Goal: Task Accomplishment & Management: Use online tool/utility

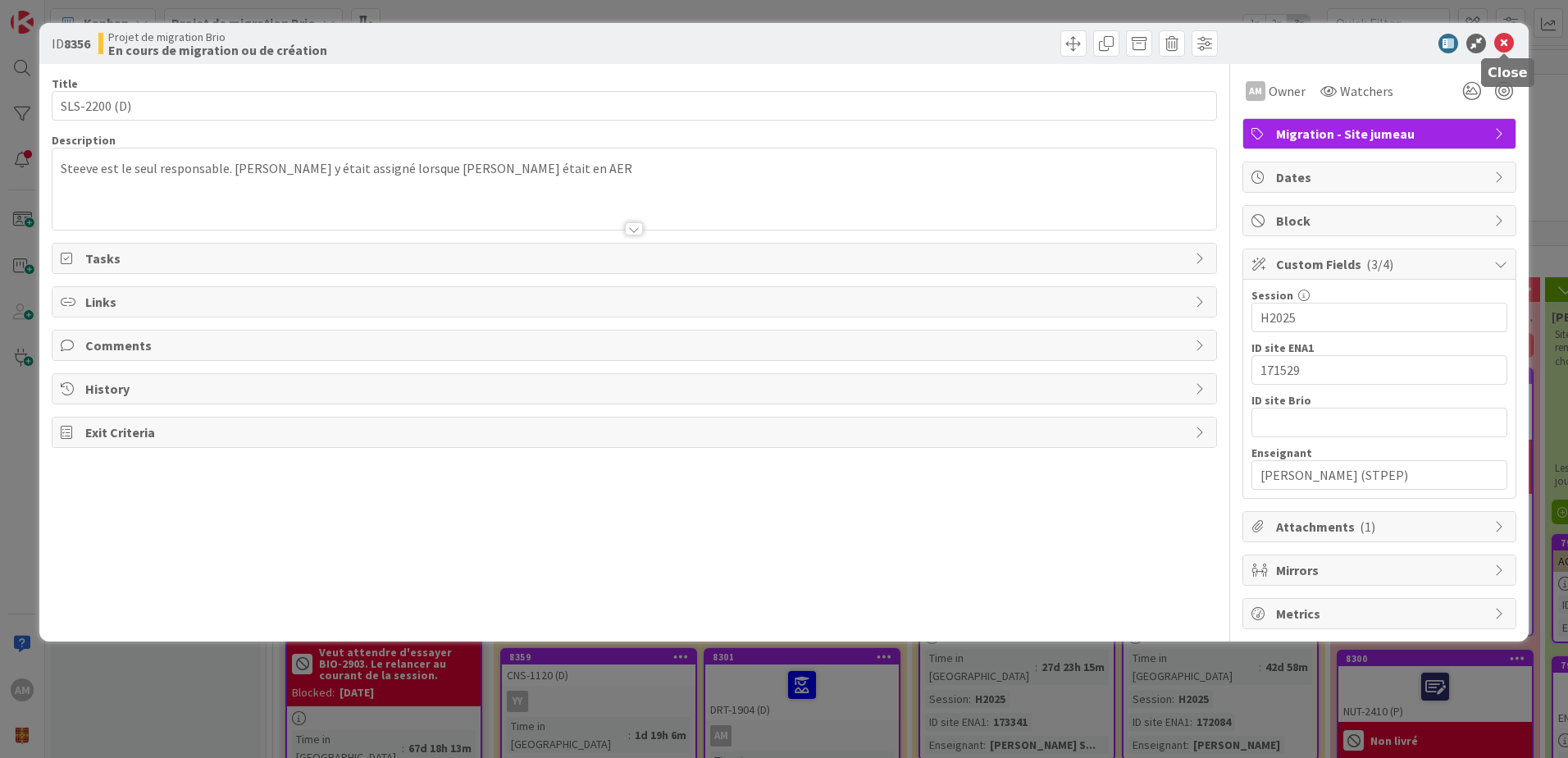
click at [1506, 30] on div "ID 8356 Projet de migration Brio En cours de migration ou de création" at bounding box center [784, 43] width 1489 height 41
click at [1509, 41] on icon at bounding box center [1504, 43] width 20 height 20
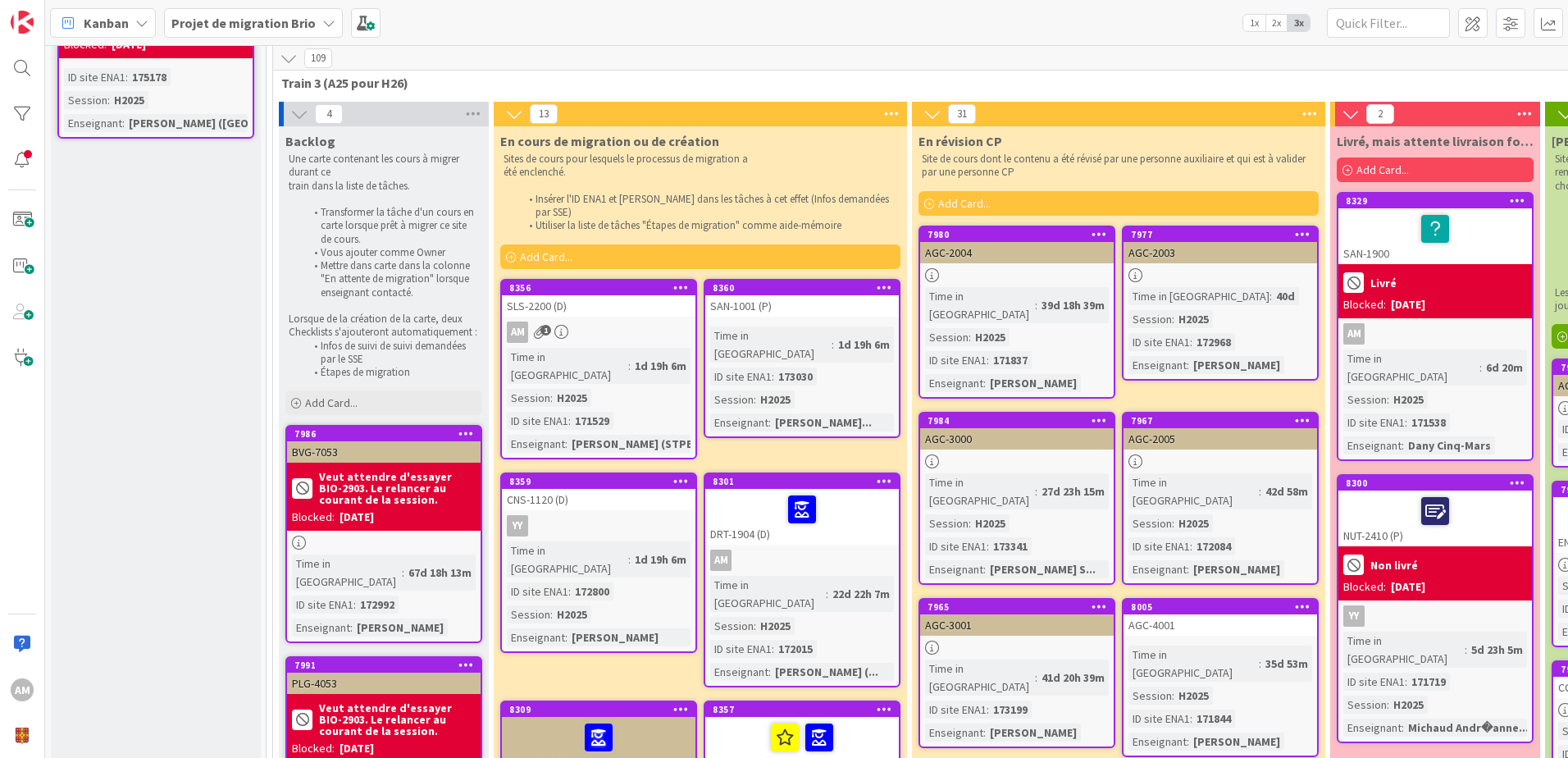
scroll to position [164, 0]
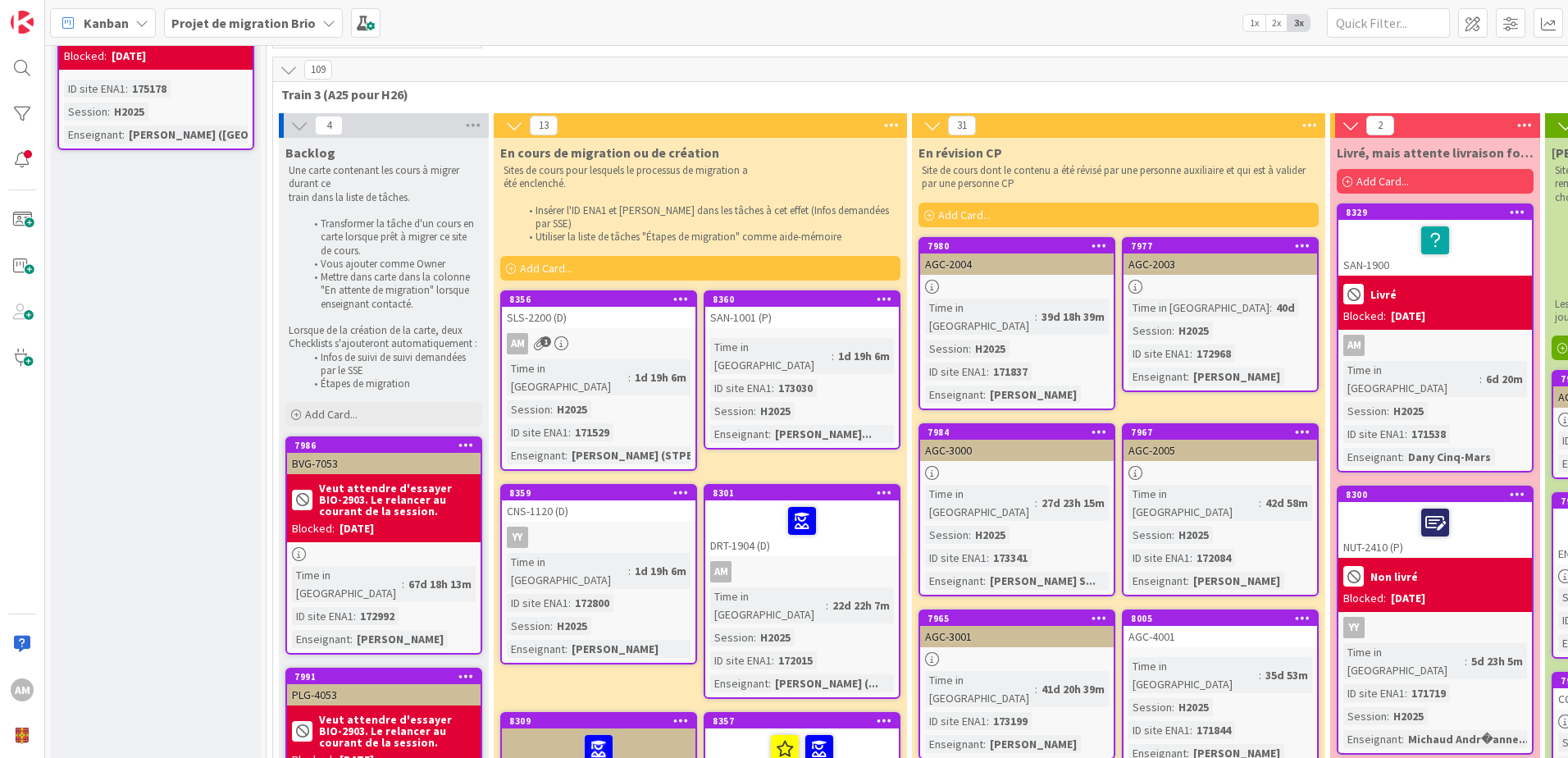
click at [887, 293] on icon at bounding box center [884, 298] width 15 height 12
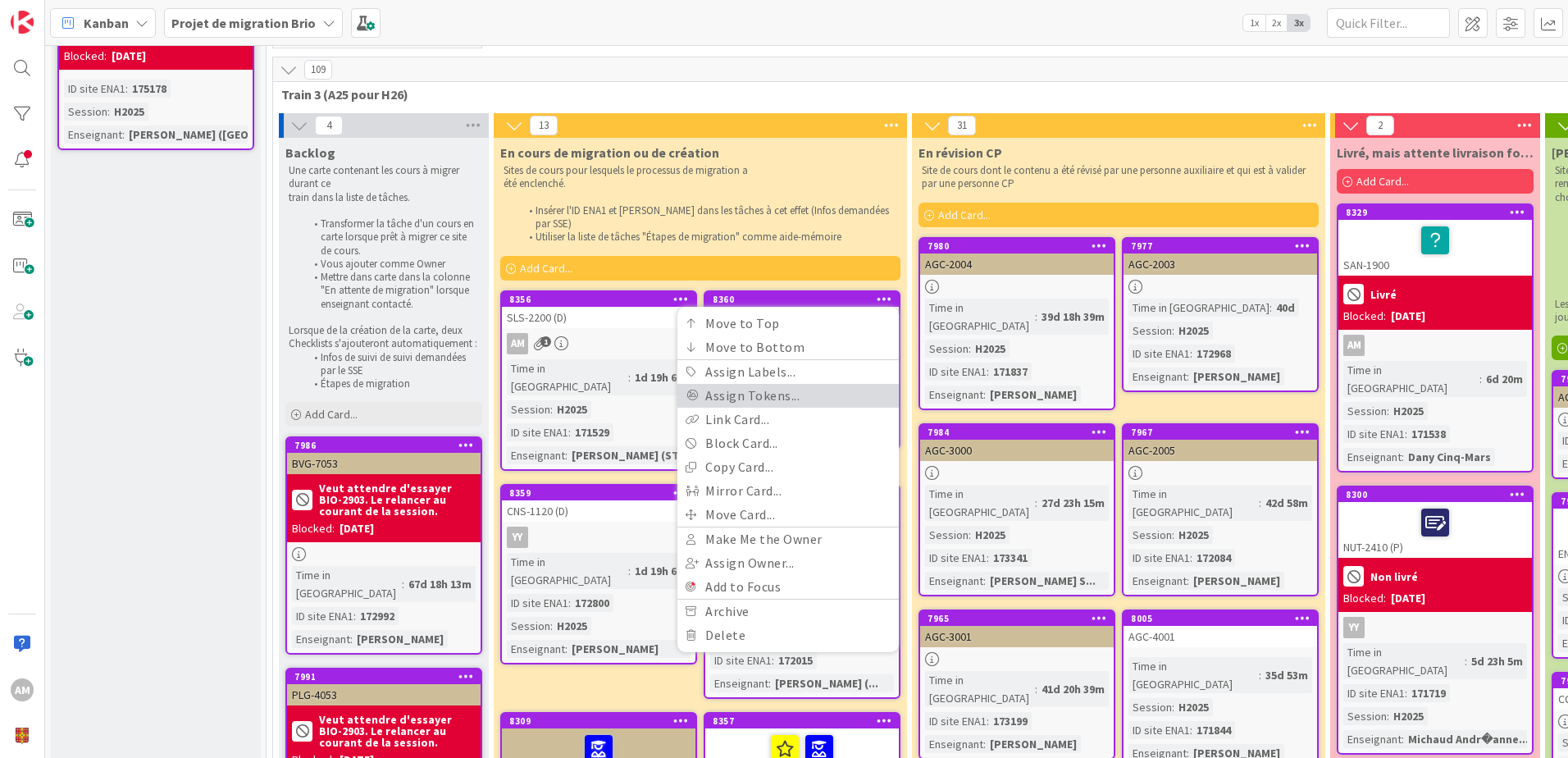
click at [830, 384] on link "Assign Tokens..." at bounding box center [788, 396] width 221 height 24
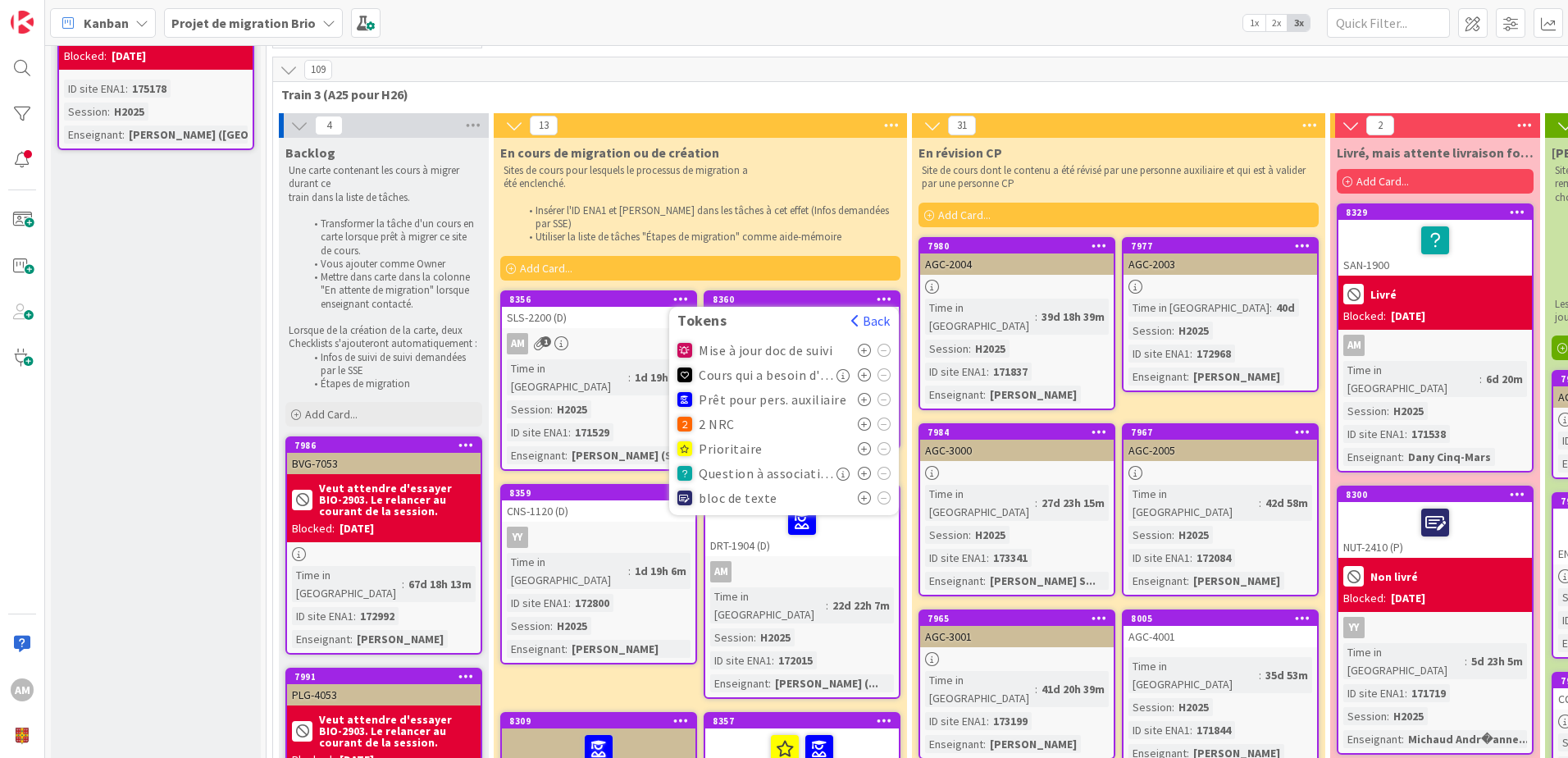
click at [884, 174] on p "Sites de cours pour lesquels le processus de migration a" at bounding box center [700, 170] width 393 height 13
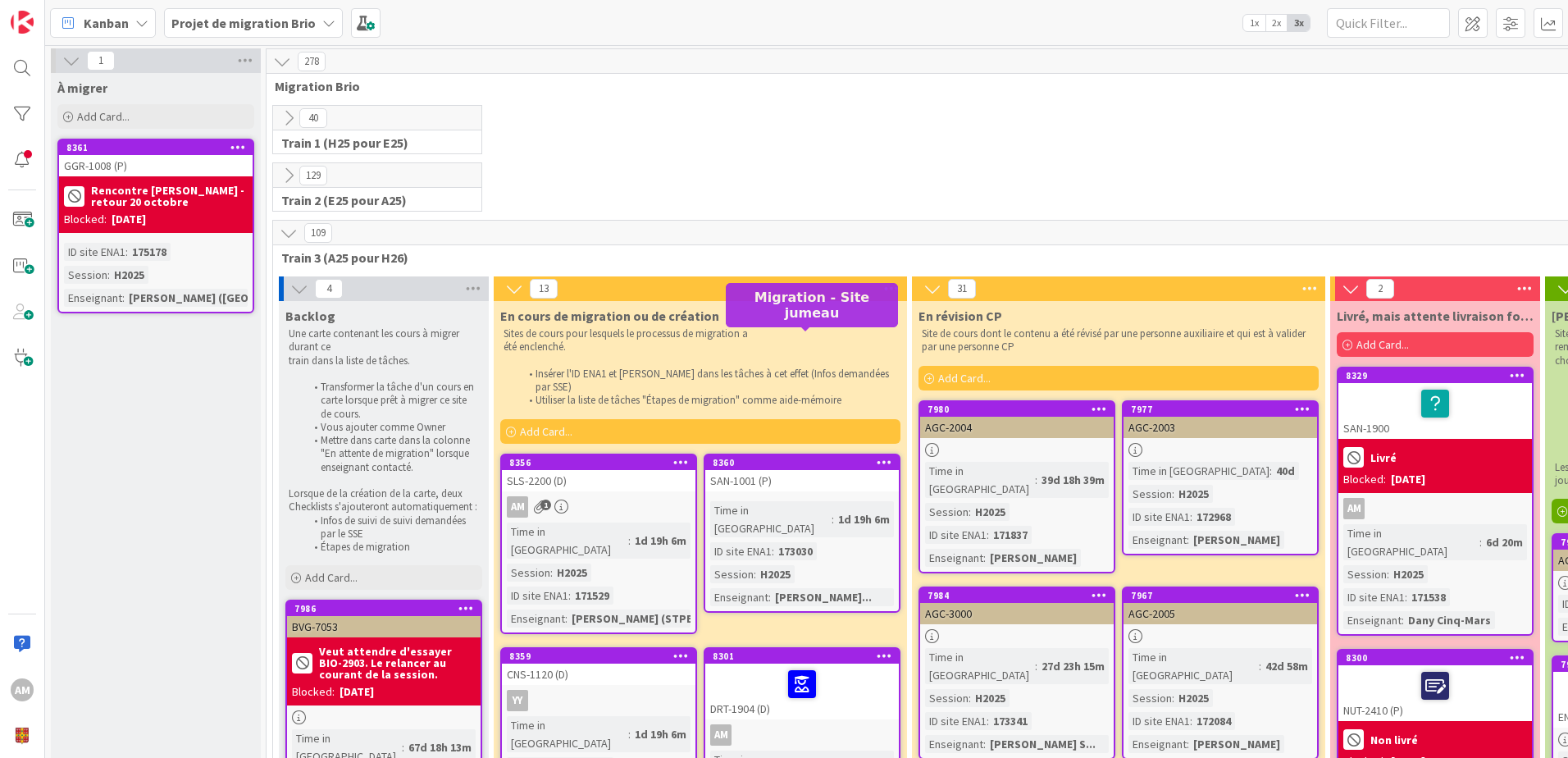
scroll to position [0, 0]
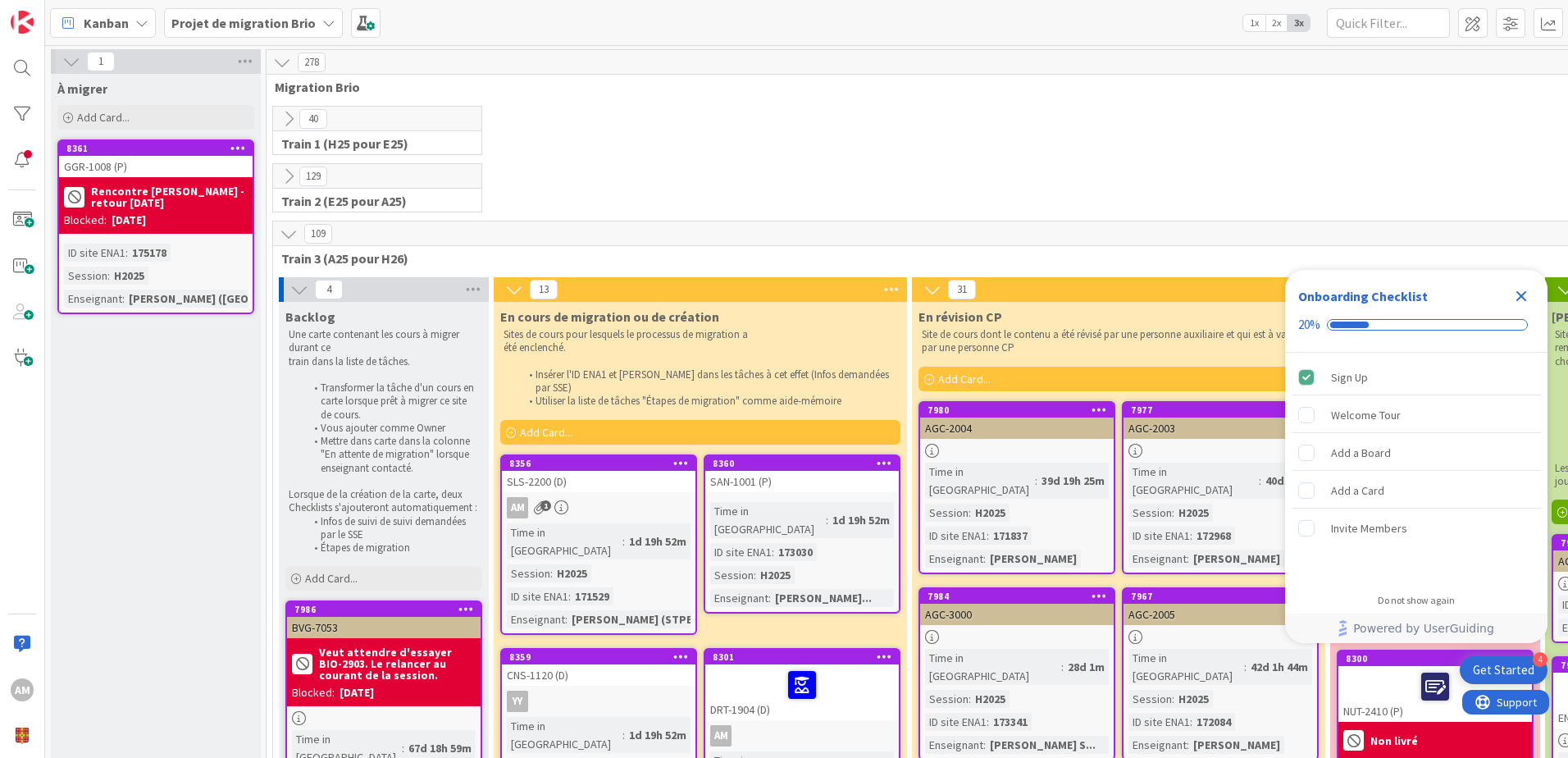
click at [1527, 297] on icon "Close Checklist" at bounding box center [1521, 296] width 20 height 20
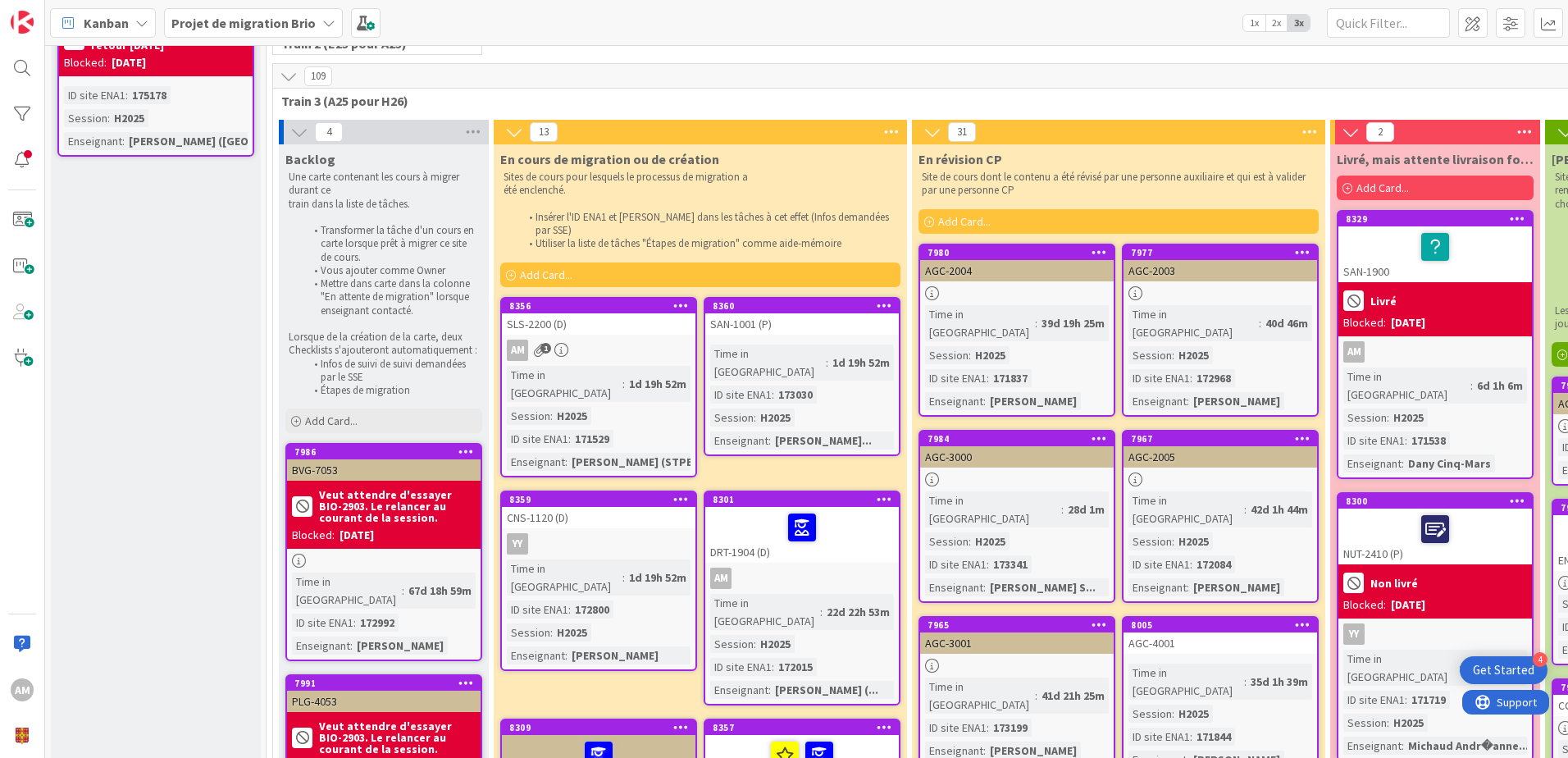
scroll to position [164, 0]
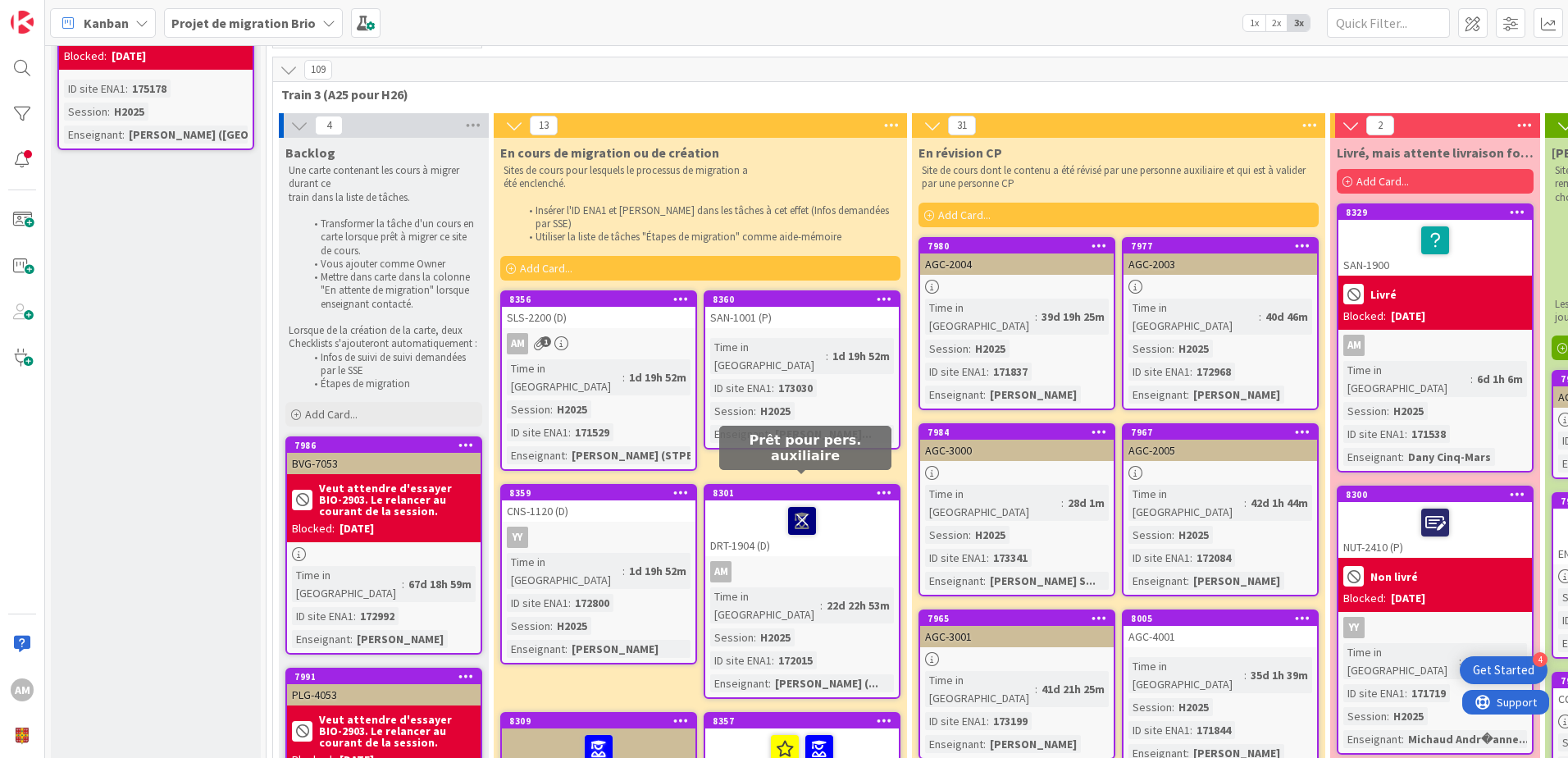
click at [806, 507] on icon at bounding box center [801, 520] width 28 height 26
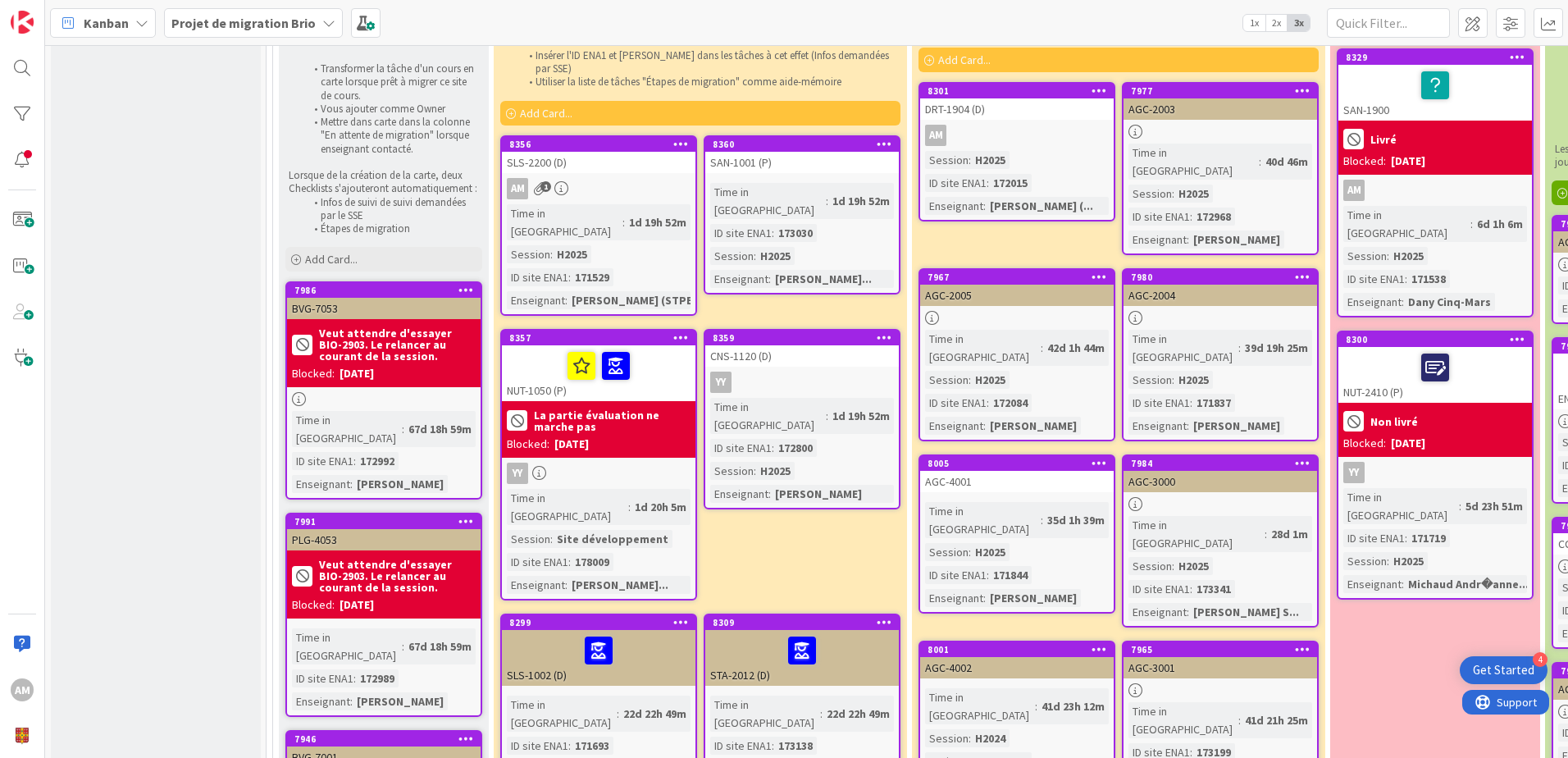
scroll to position [237, 0]
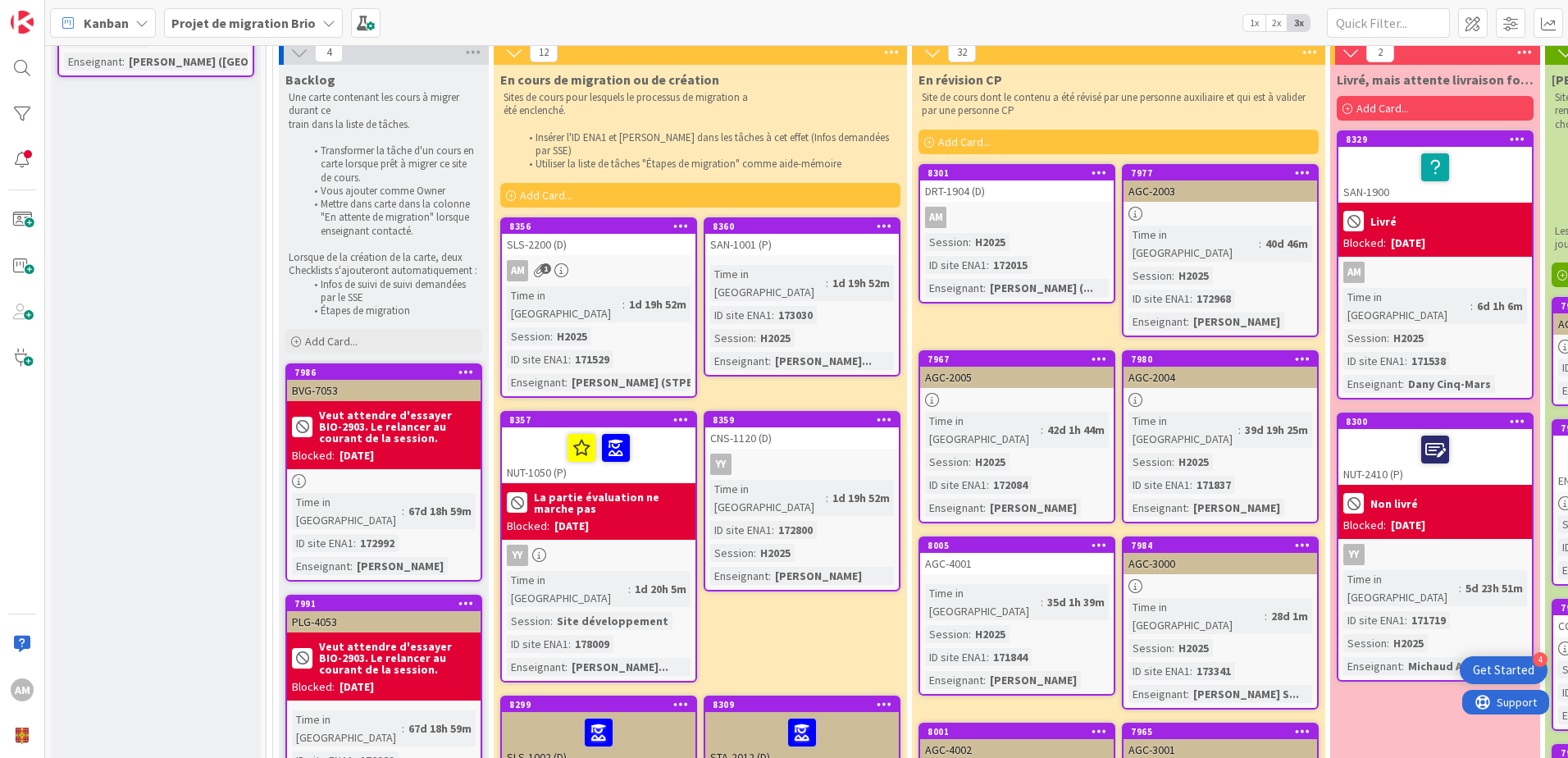
click at [681, 220] on icon at bounding box center [681, 226] width 15 height 12
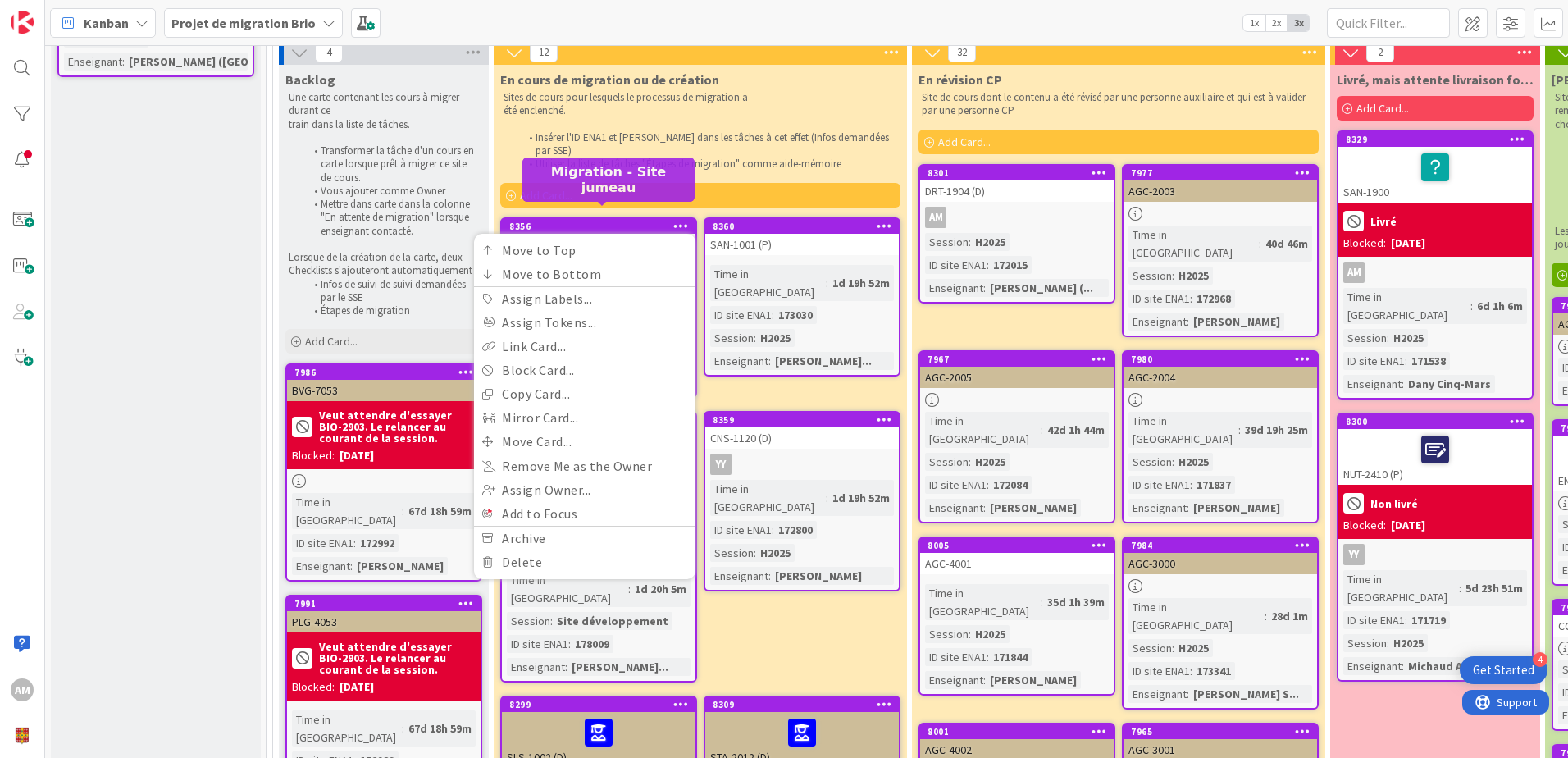
click at [619, 220] on div "8356" at bounding box center [603, 226] width 187 height 12
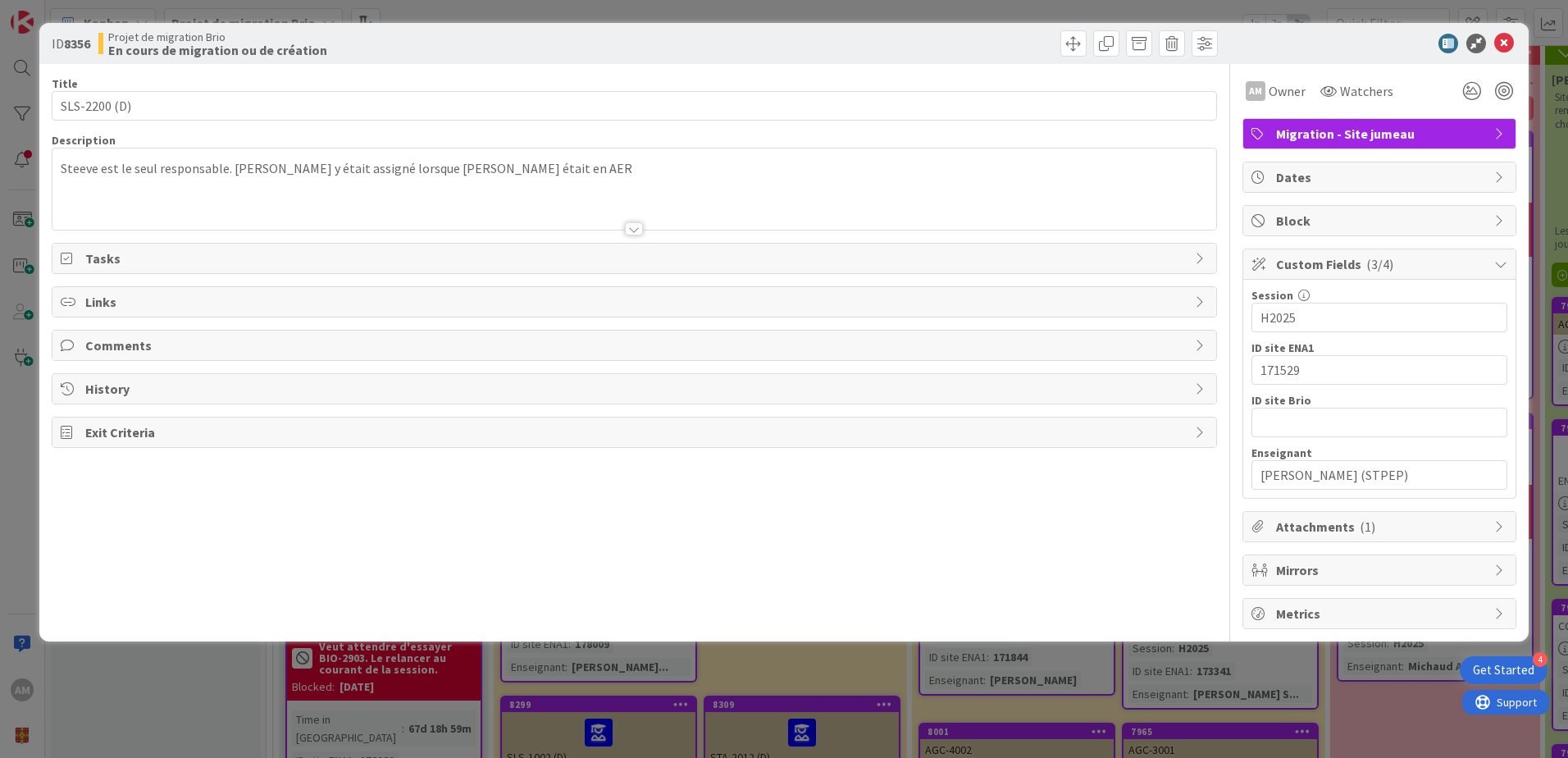
click at [1309, 218] on span "Block" at bounding box center [1381, 220] width 210 height 20
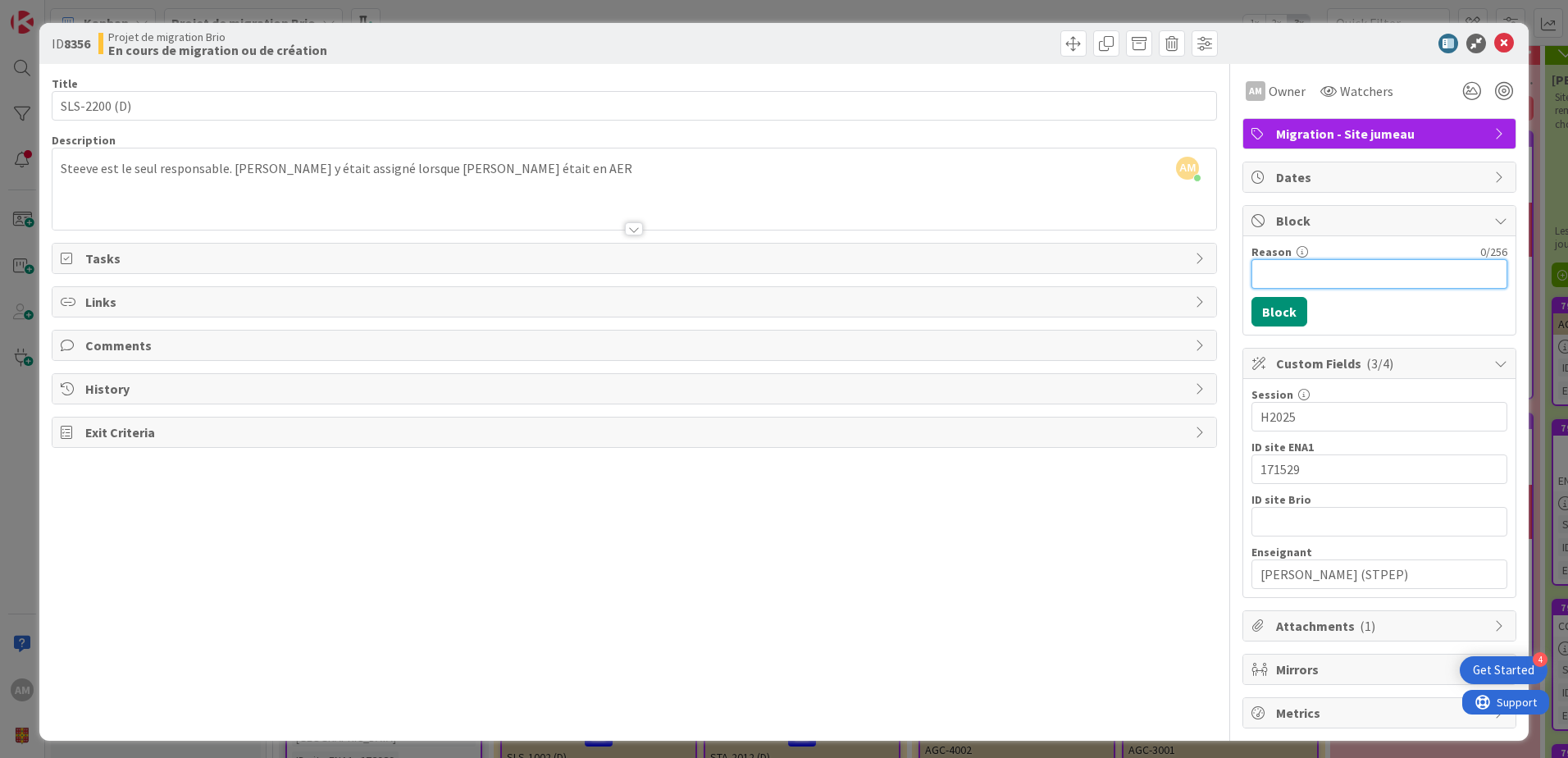
click at [1288, 275] on input "Reason" at bounding box center [1380, 274] width 256 height 30
click at [1494, 41] on icon at bounding box center [1504, 43] width 20 height 20
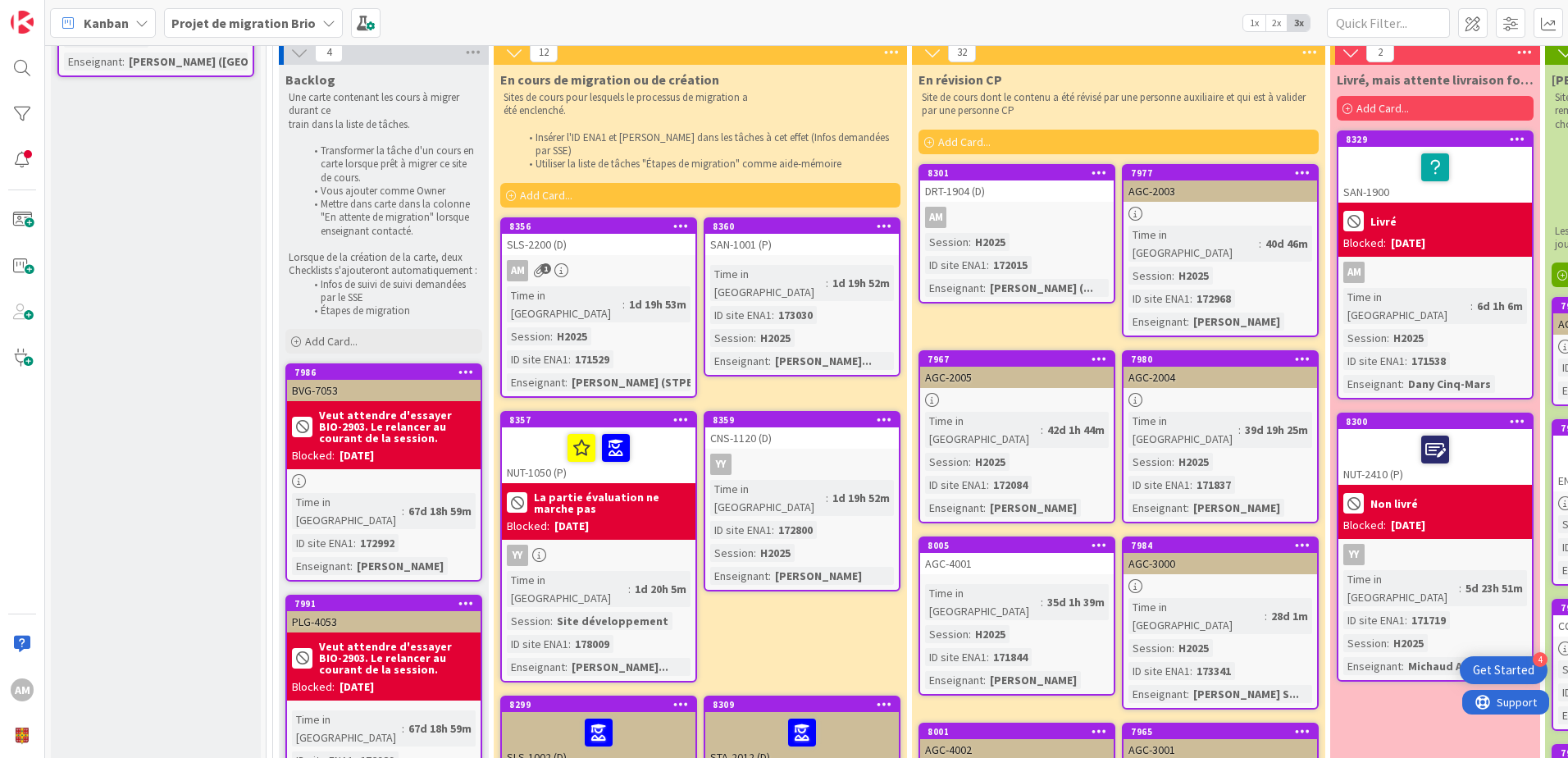
click at [551, 491] on b "La partie évaluation ne marche pas" at bounding box center [612, 502] width 157 height 23
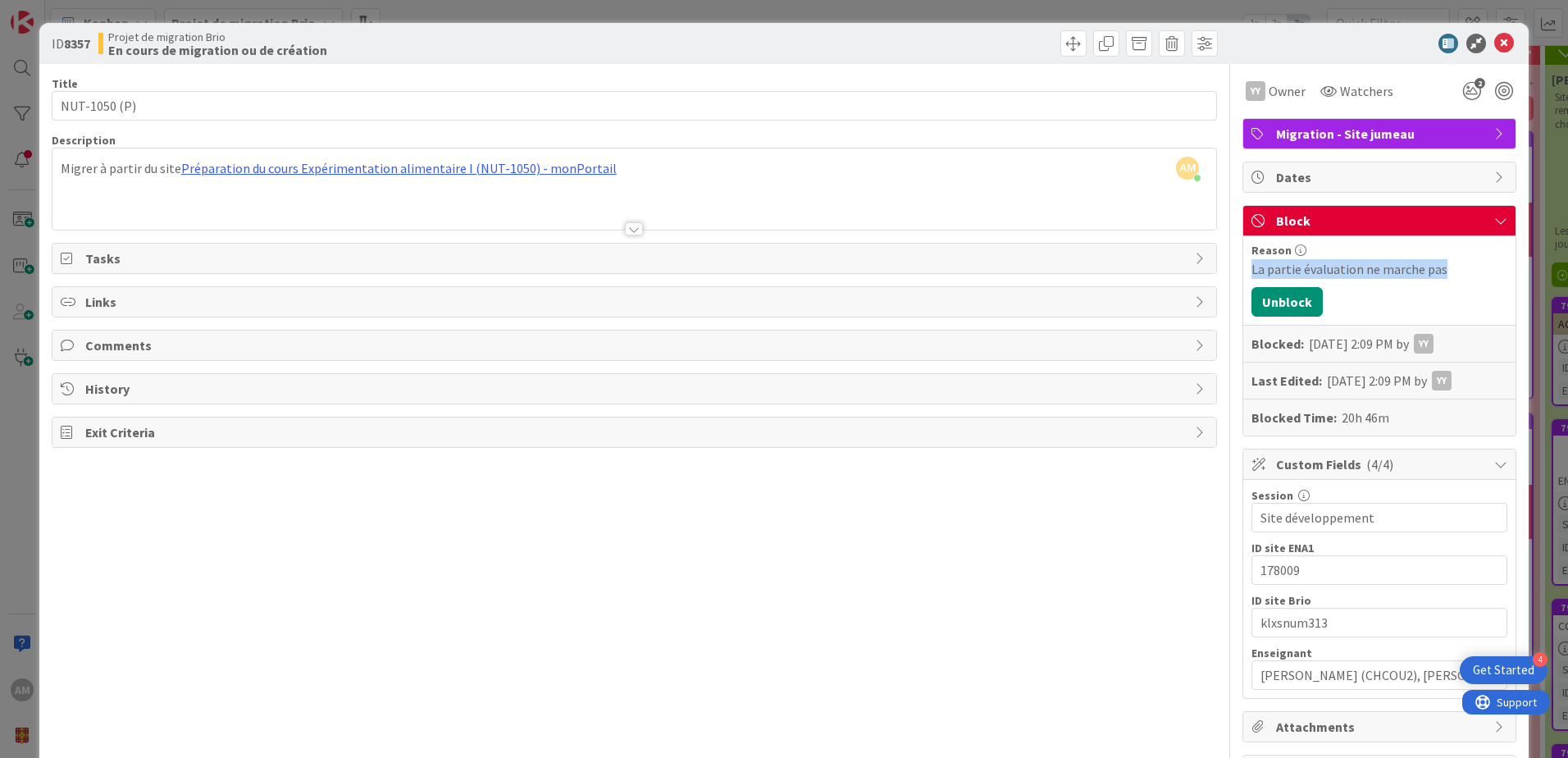
drag, startPoint x: 1448, startPoint y: 270, endPoint x: 1232, endPoint y: 276, distance: 216.1
click at [1243, 276] on div "Reason La partie évaluation ne marche pas Unblock Blocked: [DATE] 2:09 PM by YY…" at bounding box center [1379, 336] width 272 height 199
copy div "La partie évaluation ne marche pas"
click at [1494, 37] on icon at bounding box center [1504, 43] width 20 height 20
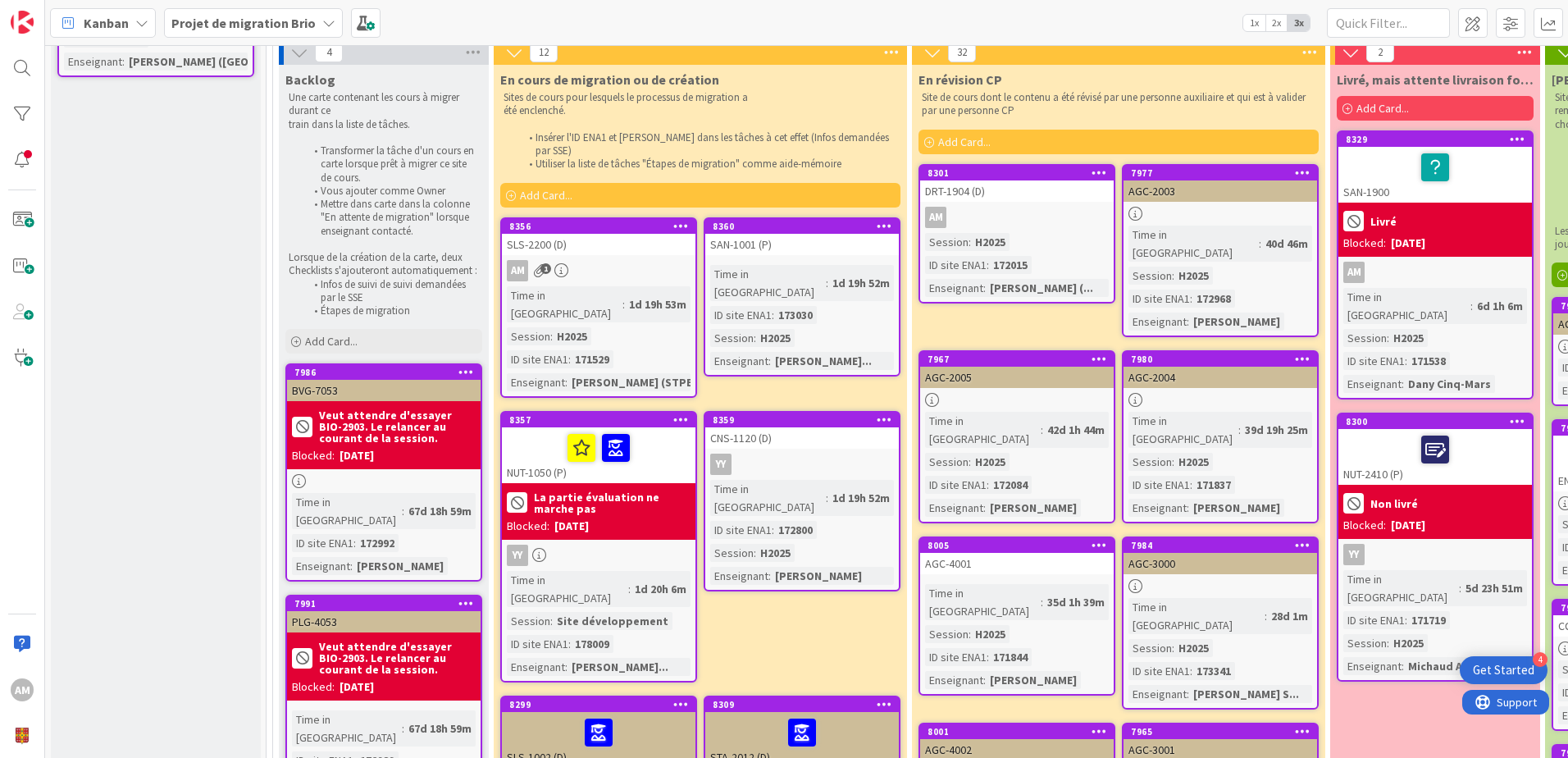
click at [686, 220] on icon at bounding box center [681, 226] width 15 height 12
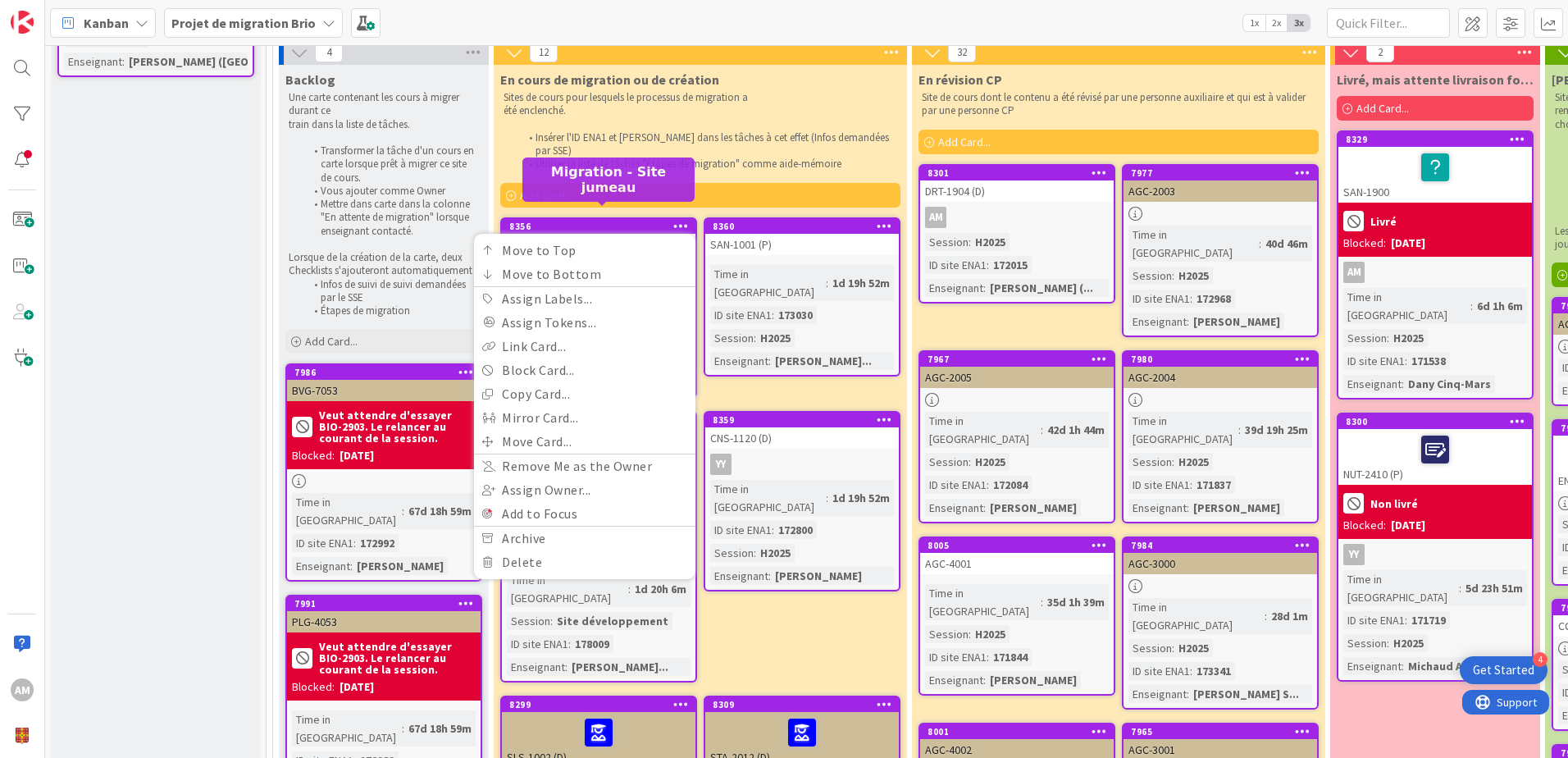
click at [610, 220] on div "8356" at bounding box center [603, 226] width 187 height 12
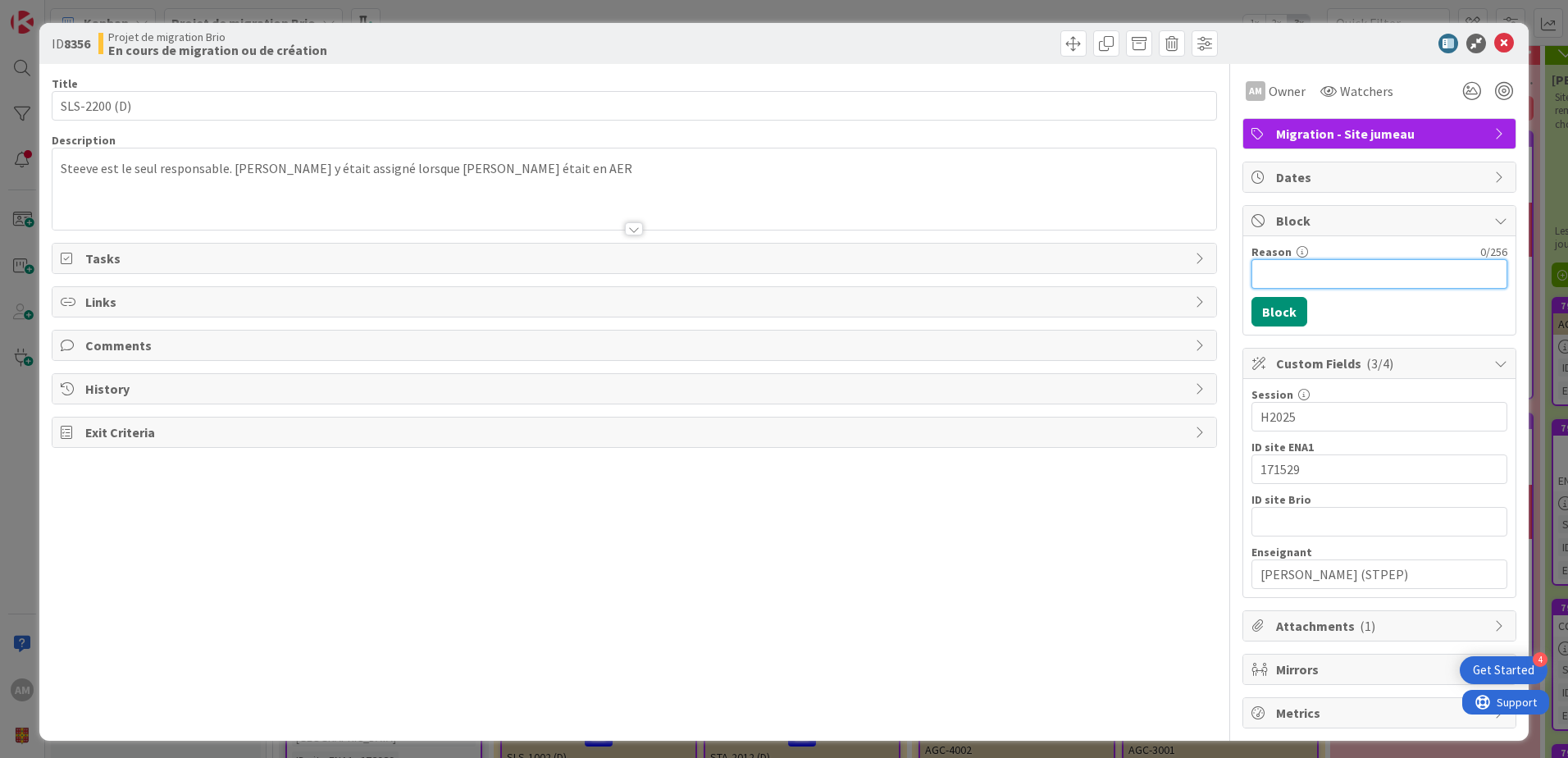
click at [1303, 270] on input "Reason" at bounding box center [1380, 274] width 256 height 30
paste input "La partie évaluation ne marche pas"
type input "La partie évaluation ne marche pas"
click at [1269, 305] on button "Block" at bounding box center [1280, 311] width 56 height 30
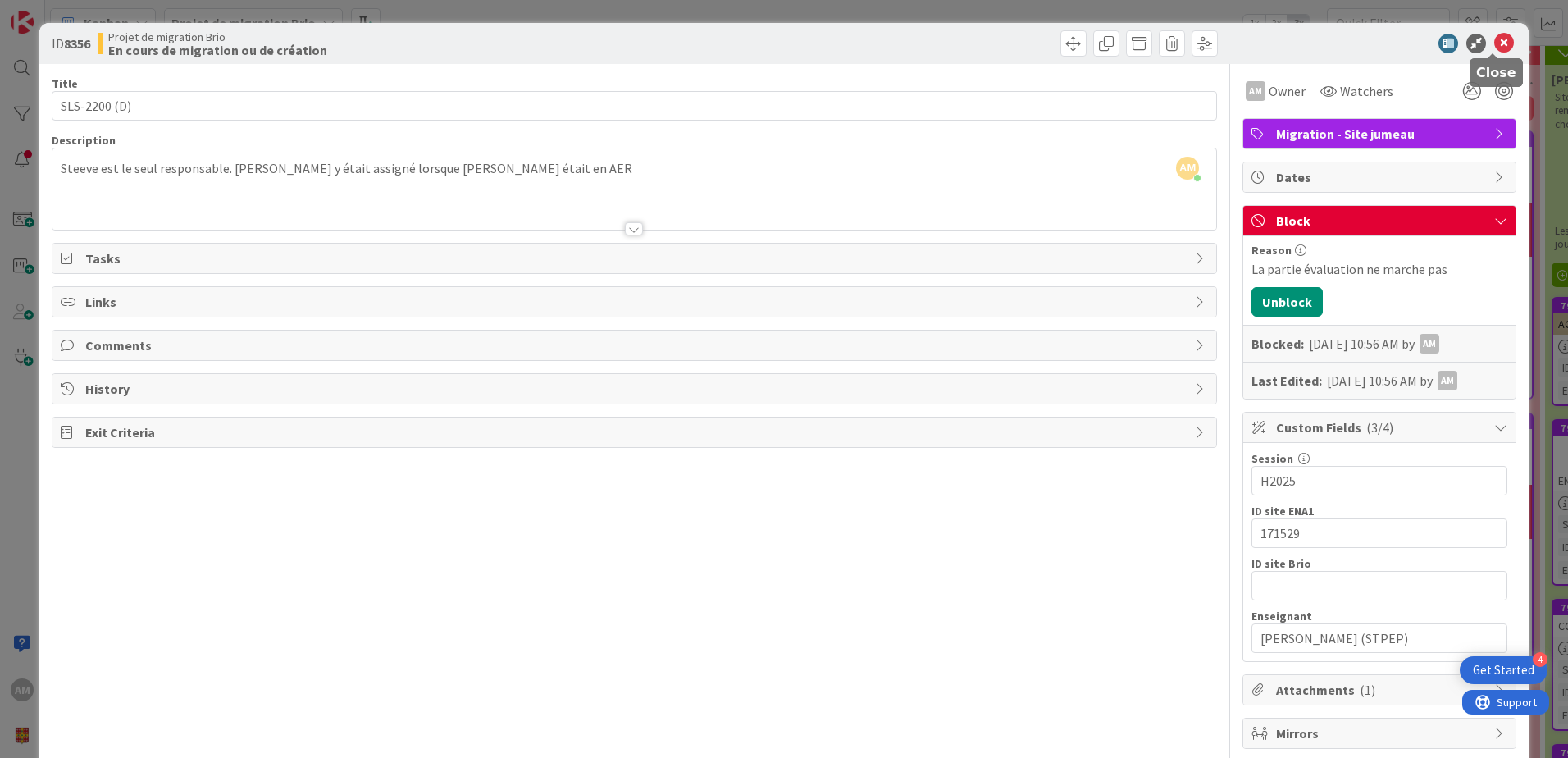
click at [1494, 48] on icon at bounding box center [1504, 43] width 20 height 20
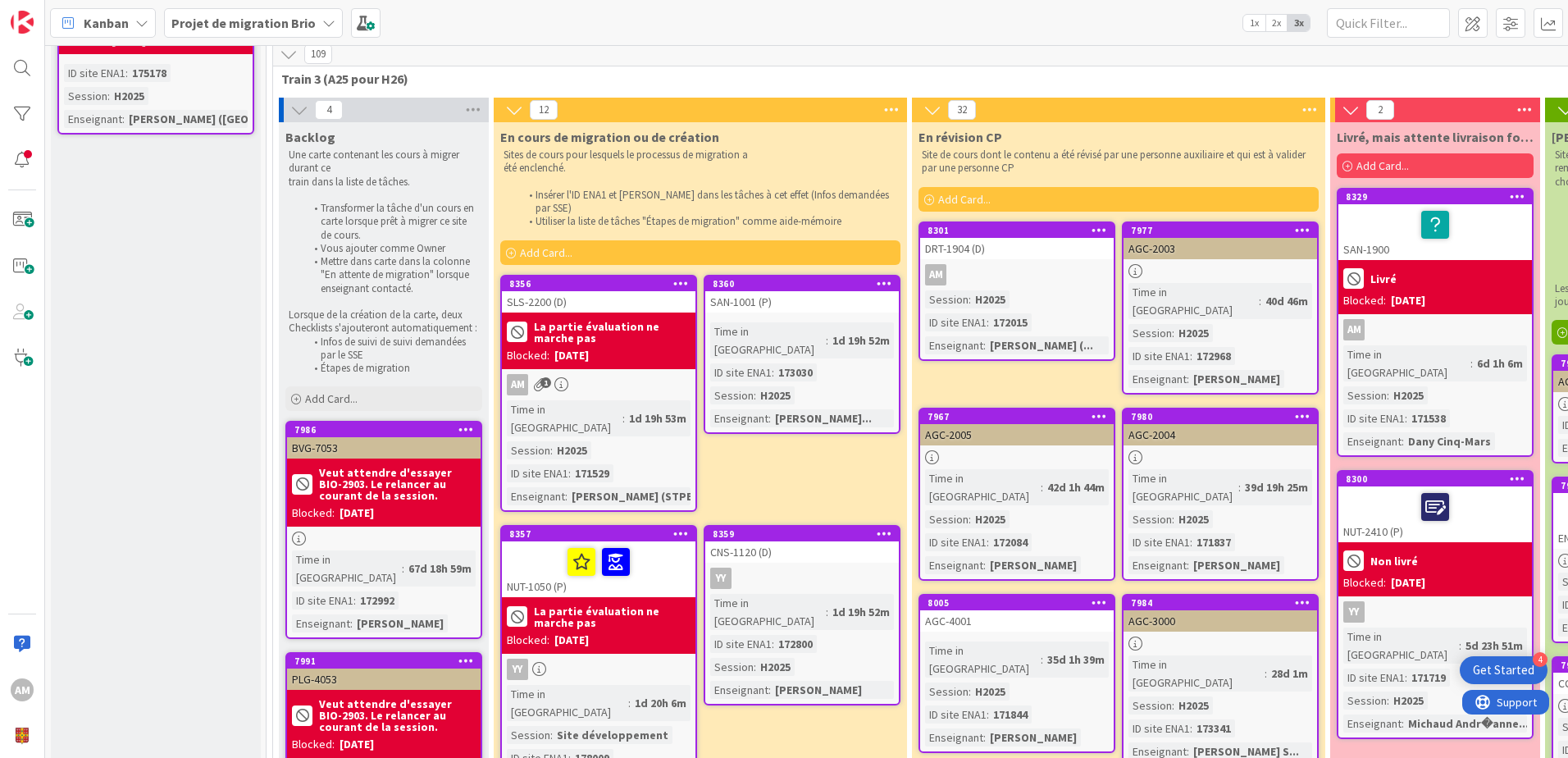
scroll to position [155, 0]
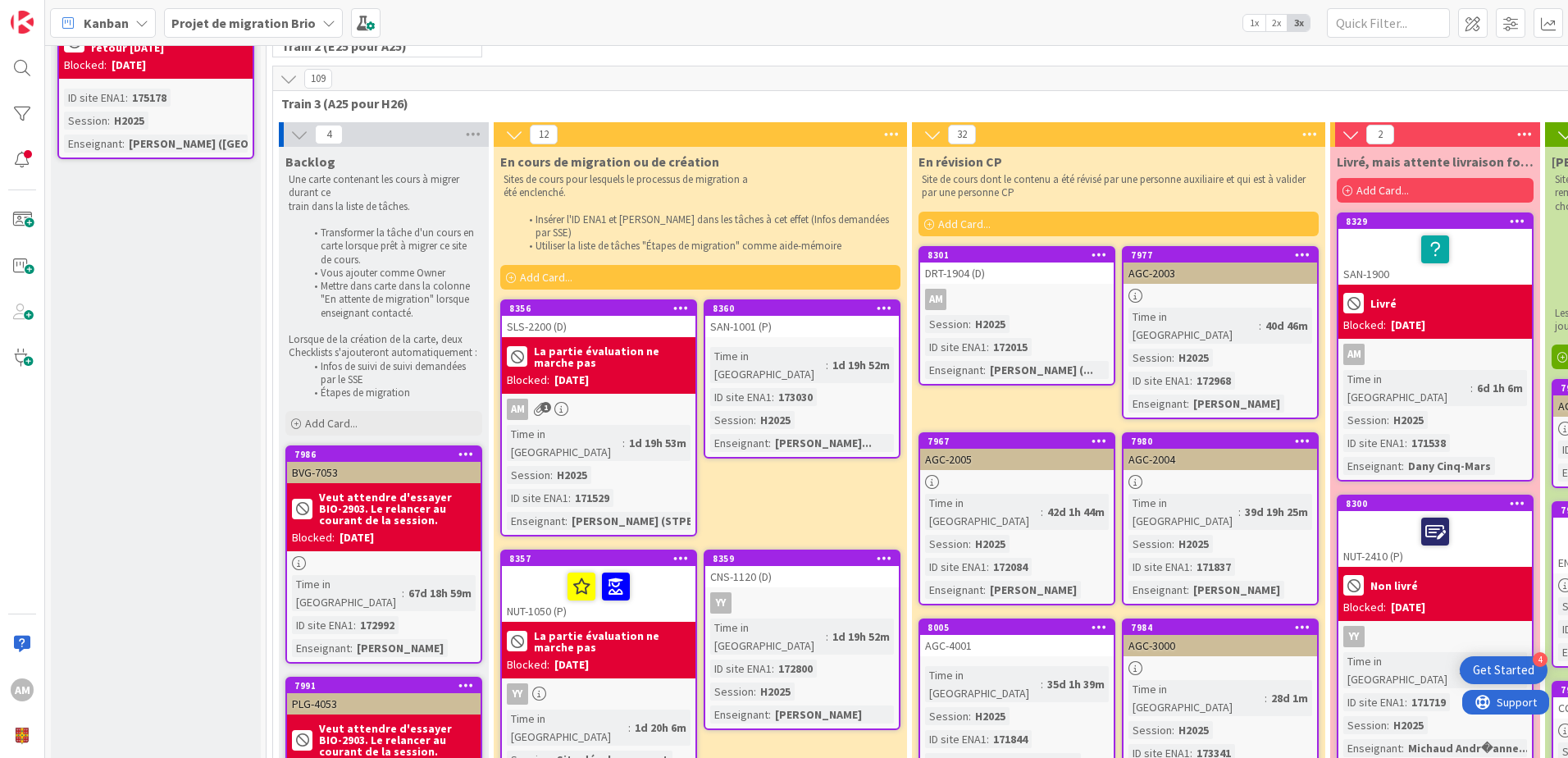
click at [880, 302] on icon at bounding box center [884, 308] width 15 height 12
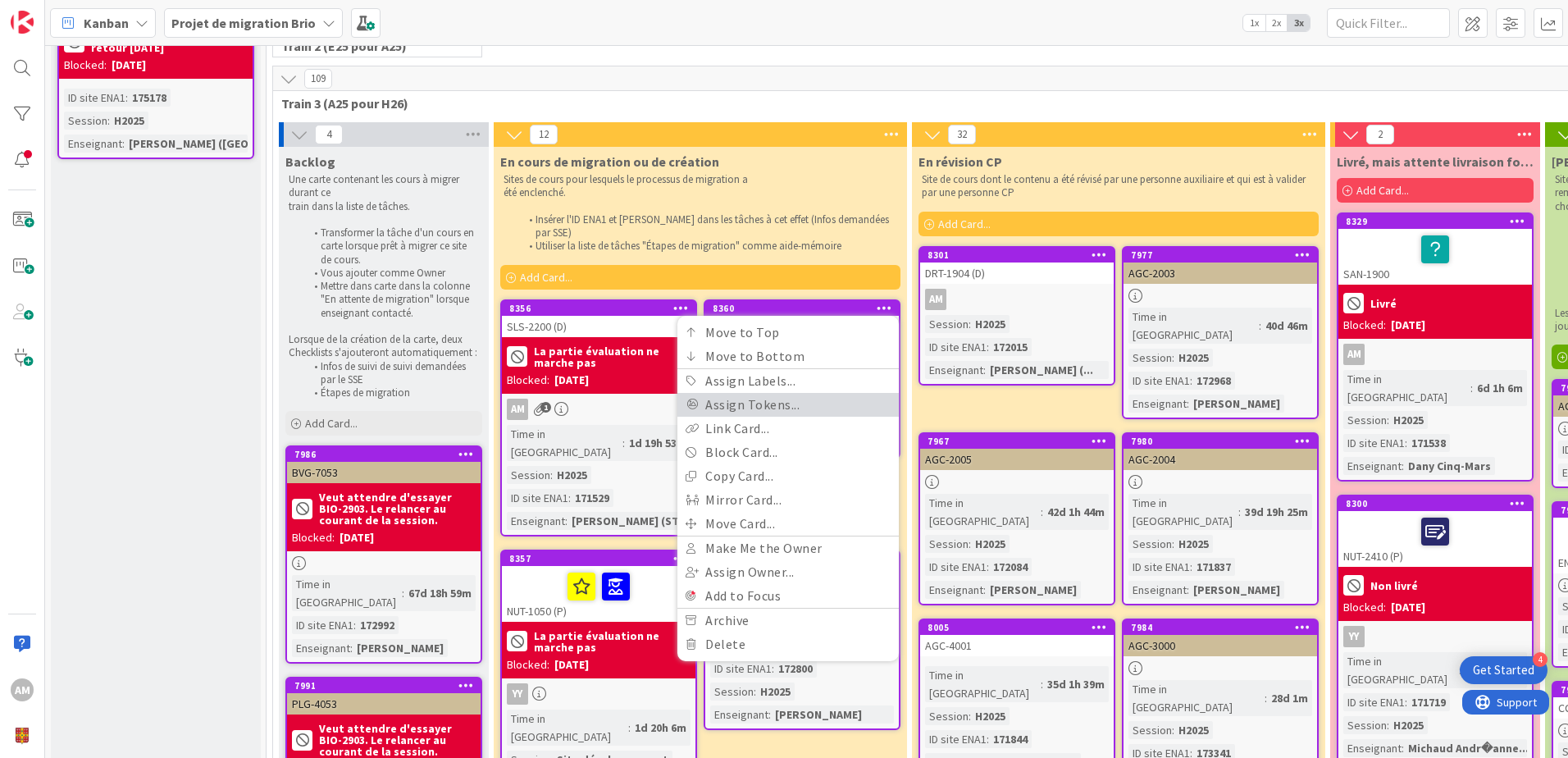
click at [807, 395] on link "Assign Tokens..." at bounding box center [788, 404] width 221 height 24
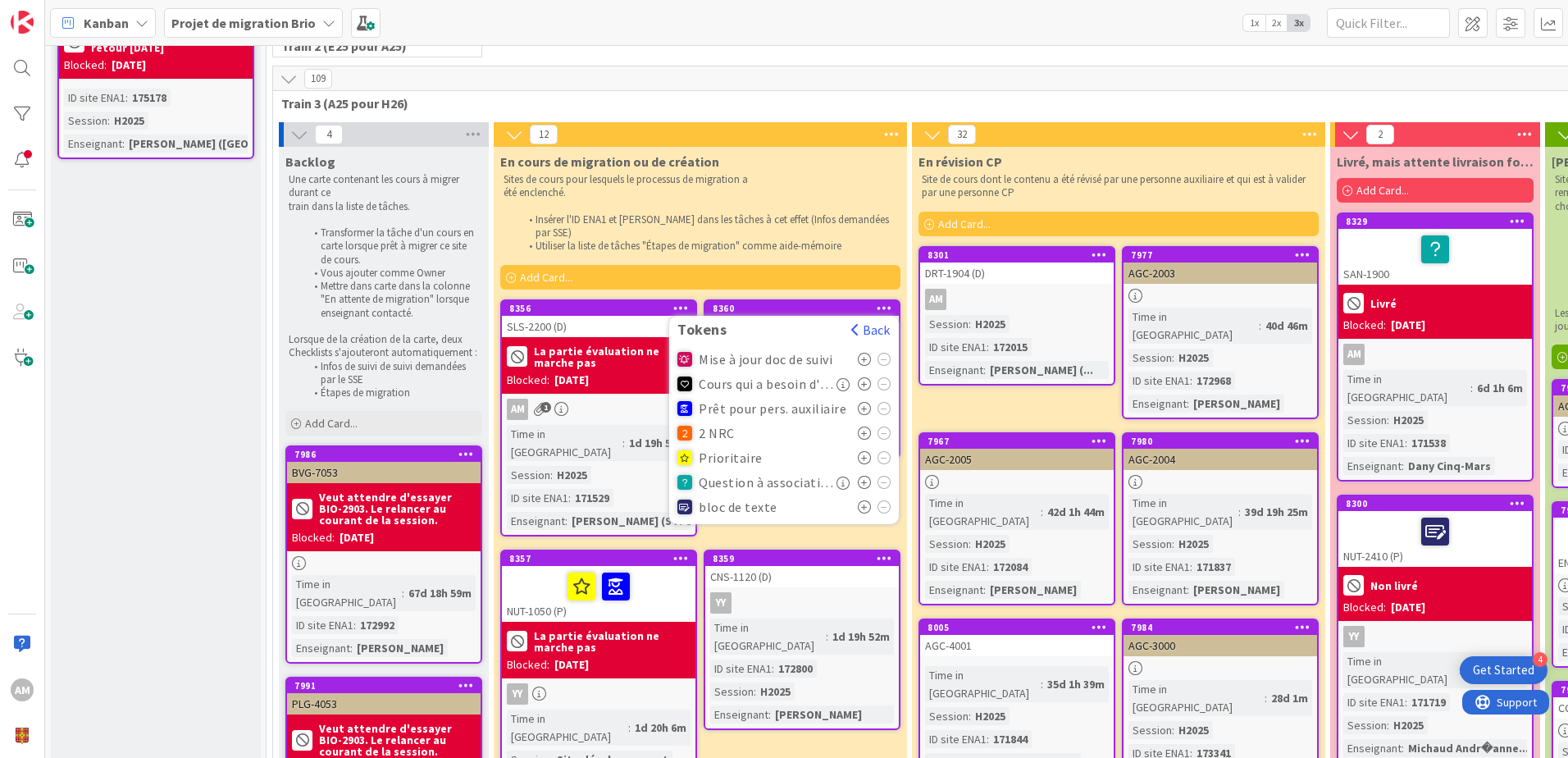
click at [856, 265] on div "Add Card..." at bounding box center [700, 276] width 400 height 25
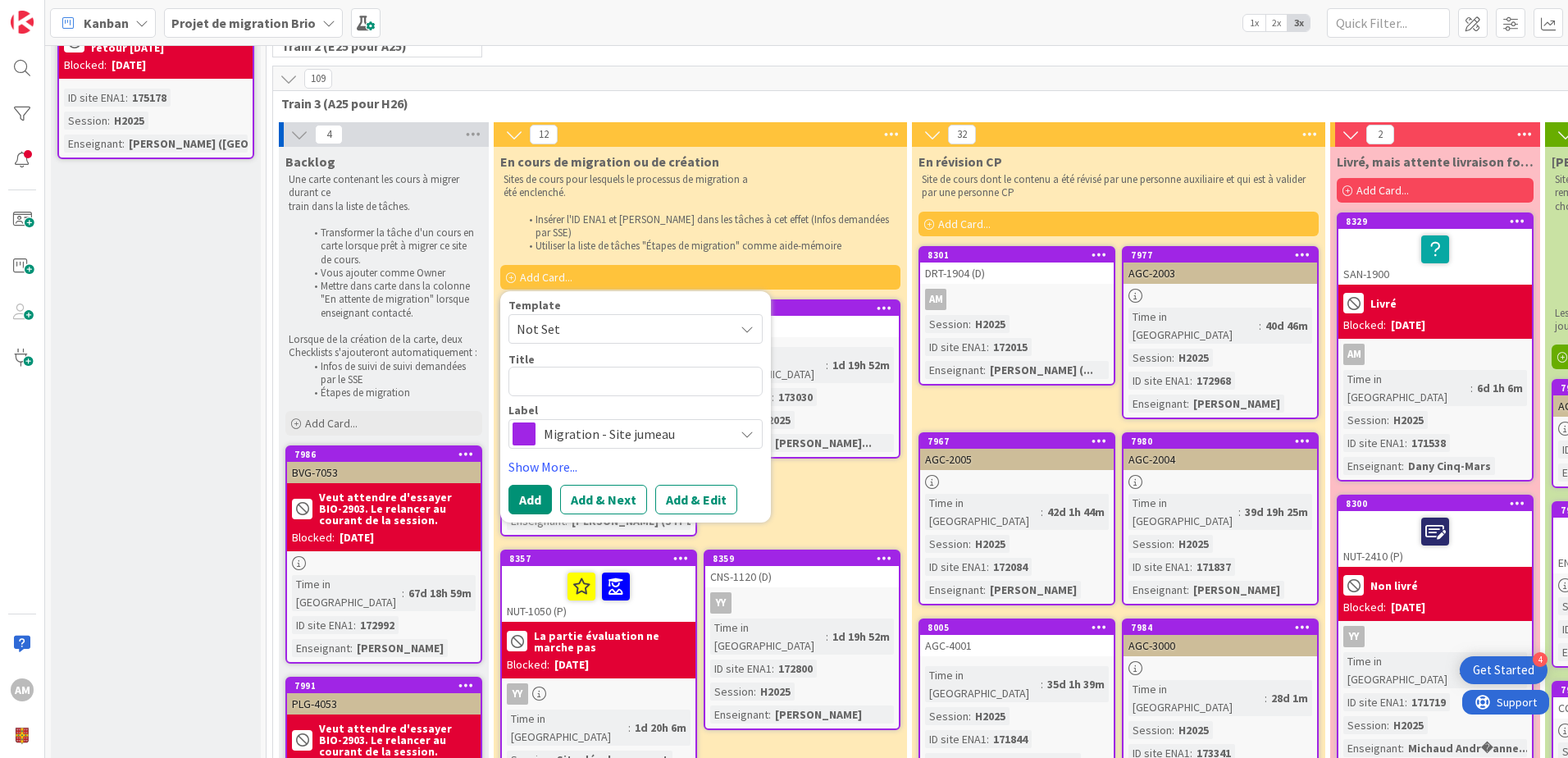
click at [892, 303] on div at bounding box center [884, 309] width 30 height 12
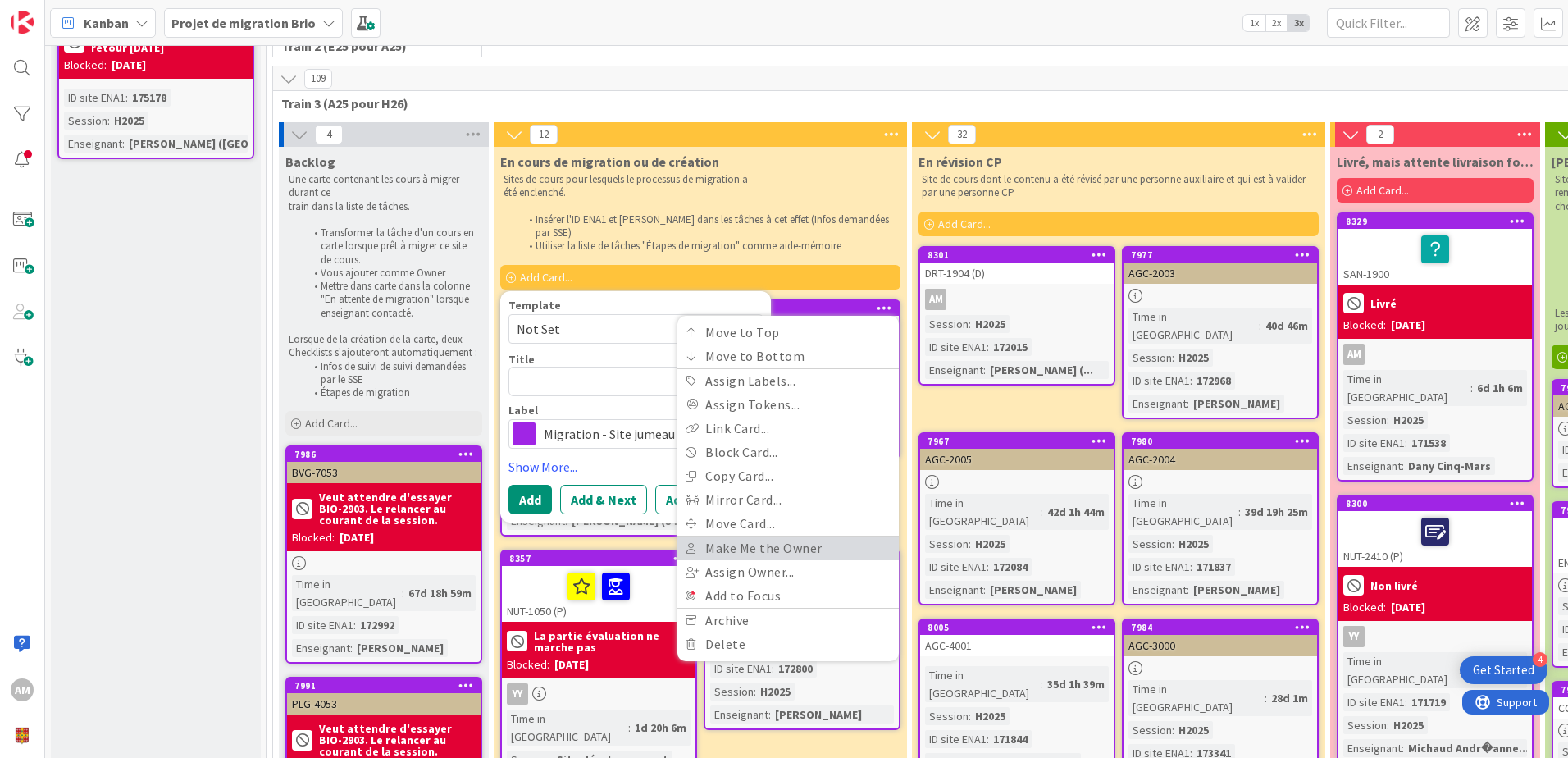
click at [785, 537] on link "Make Me the Owner" at bounding box center [788, 549] width 221 height 24
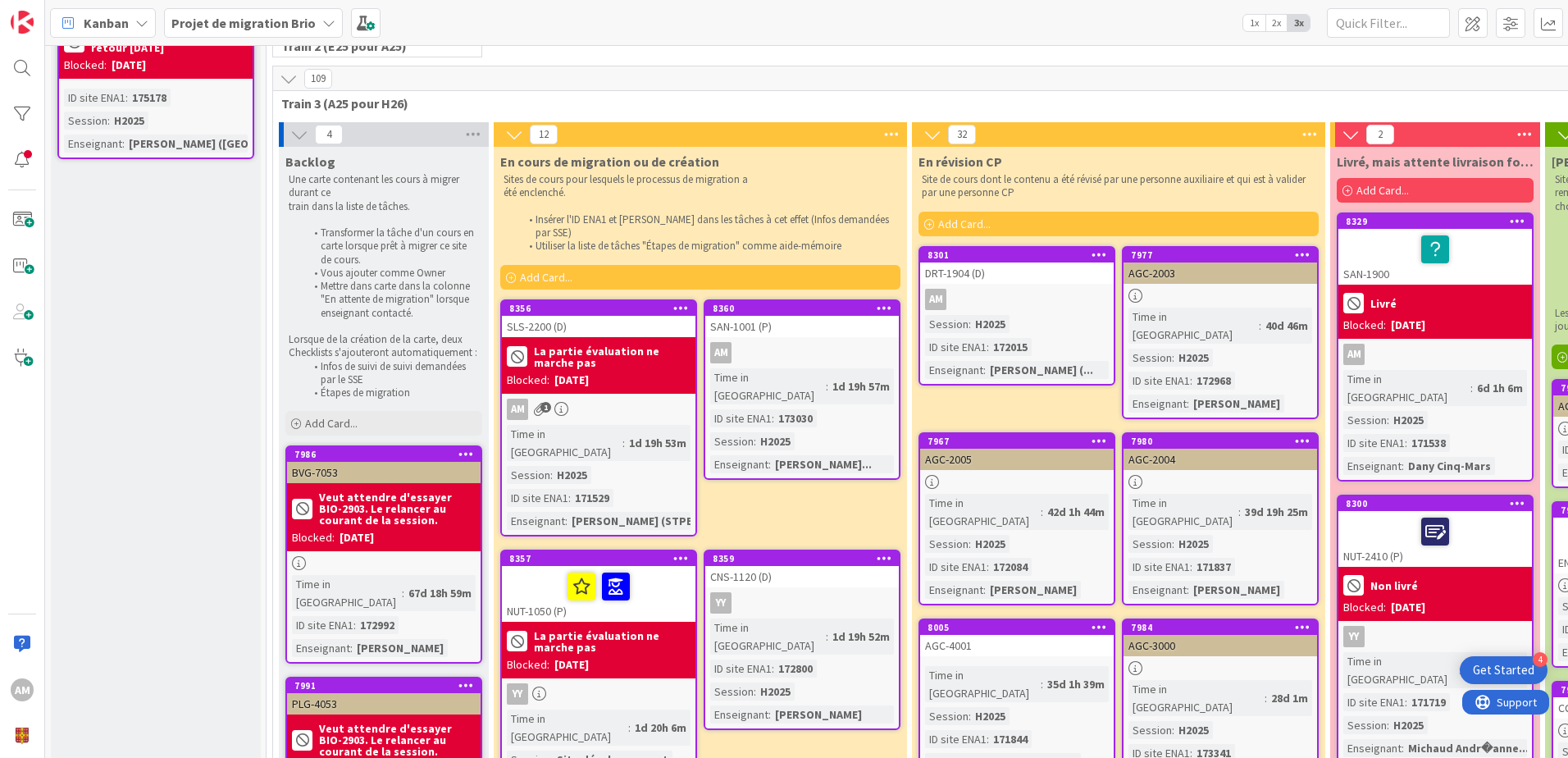
click at [823, 342] on div "AM" at bounding box center [802, 352] width 193 height 21
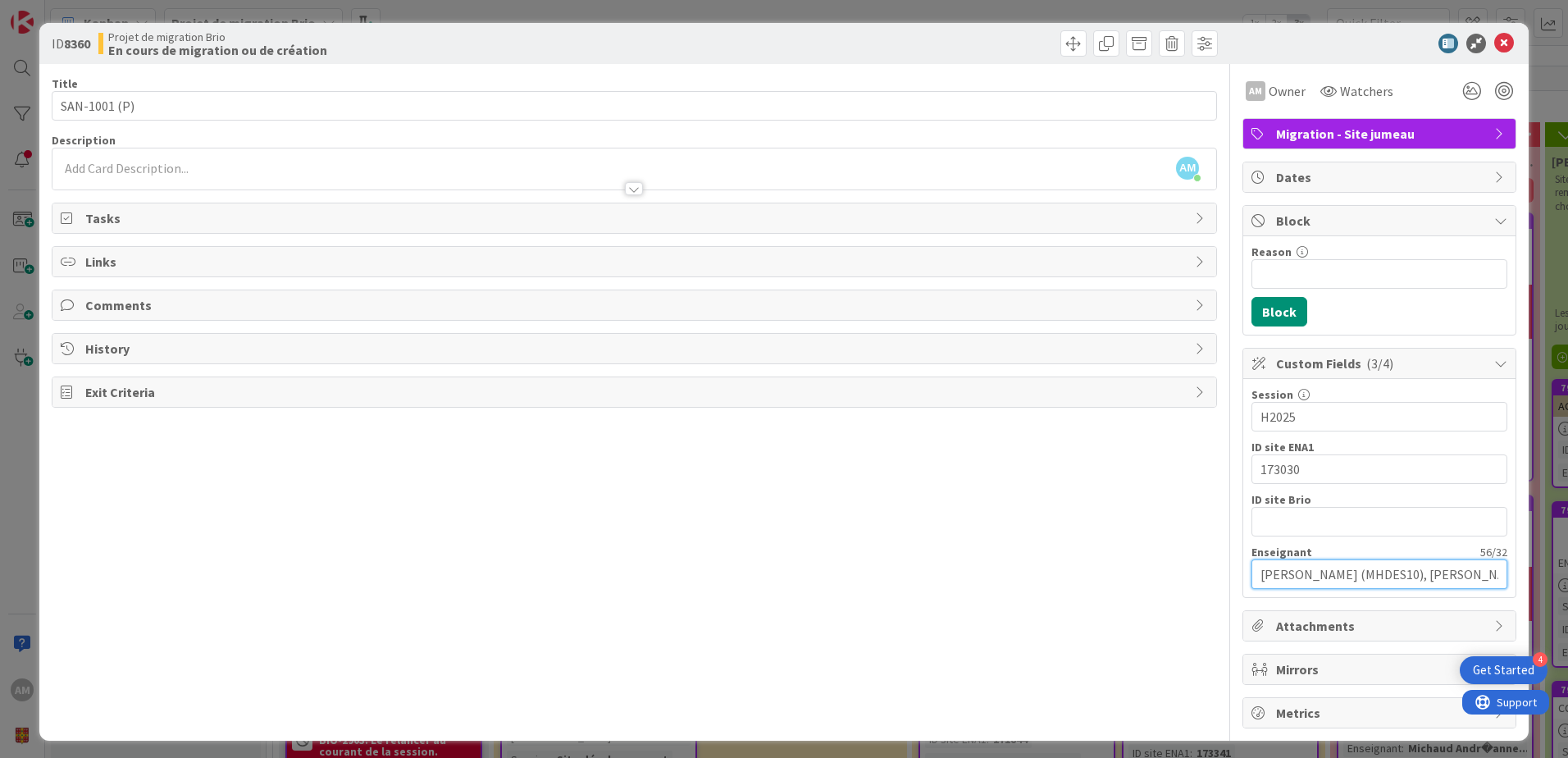
scroll to position [0, 105]
drag, startPoint x: 1389, startPoint y: 569, endPoint x: 1495, endPoint y: 568, distance: 106.0
click at [1495, 568] on input "[PERSON_NAME] (MHDES10), [PERSON_NAME] (SMSCM)" at bounding box center [1380, 574] width 256 height 30
click at [1390, 570] on input "[PERSON_NAME] (MHDES10), [PERSON_NAME] (SMSCM)" at bounding box center [1380, 574] width 256 height 30
click at [1498, 42] on icon at bounding box center [1504, 43] width 20 height 20
